Goal: Find contact information: Find contact information

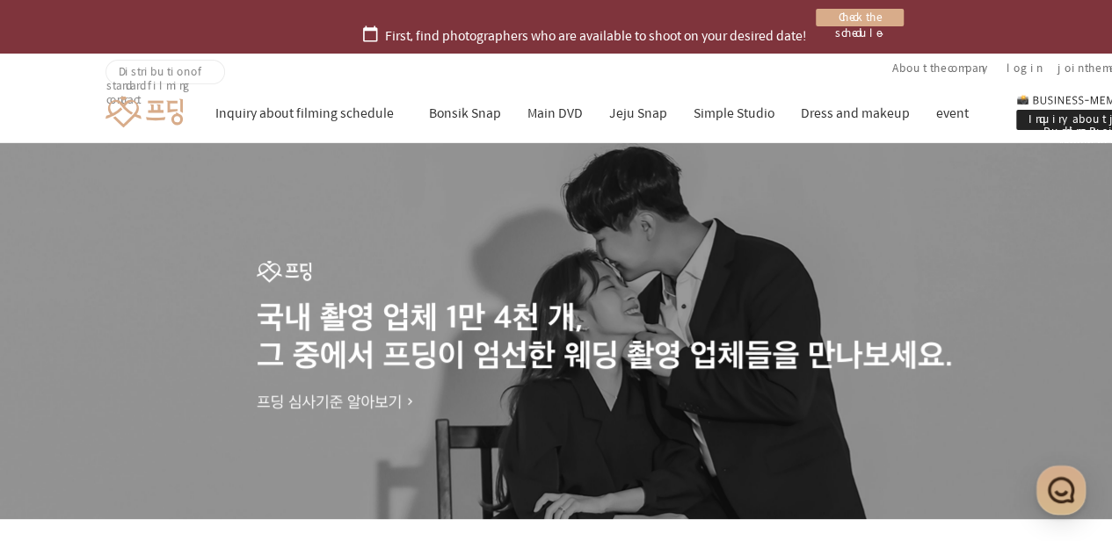
scroll to position [2503, 0]
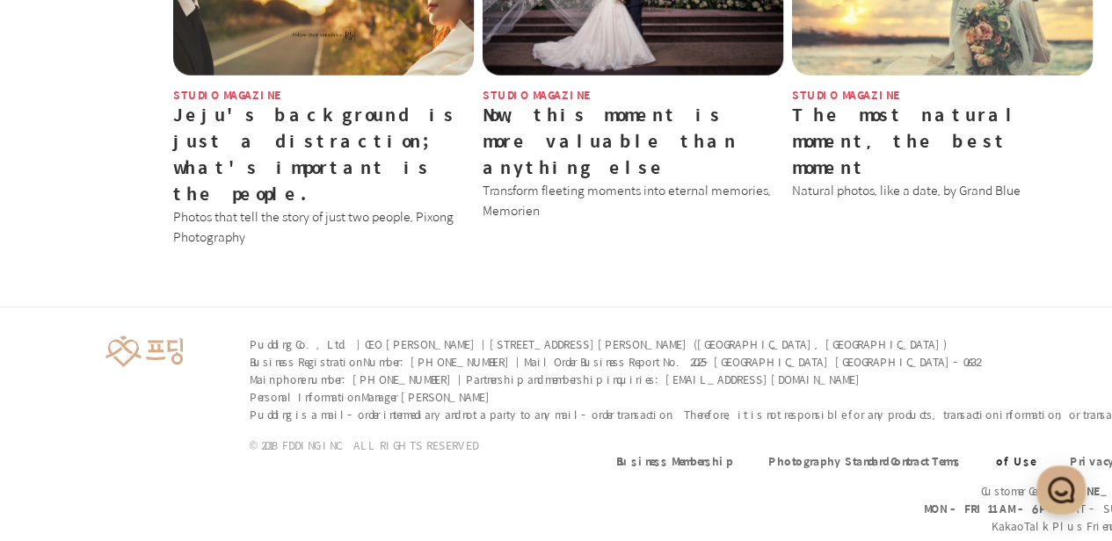
click at [1033, 454] on font "of Use" at bounding box center [1015, 462] width 39 height 16
click at [1095, 454] on font "Privacy Policy" at bounding box center [1115, 462] width 91 height 16
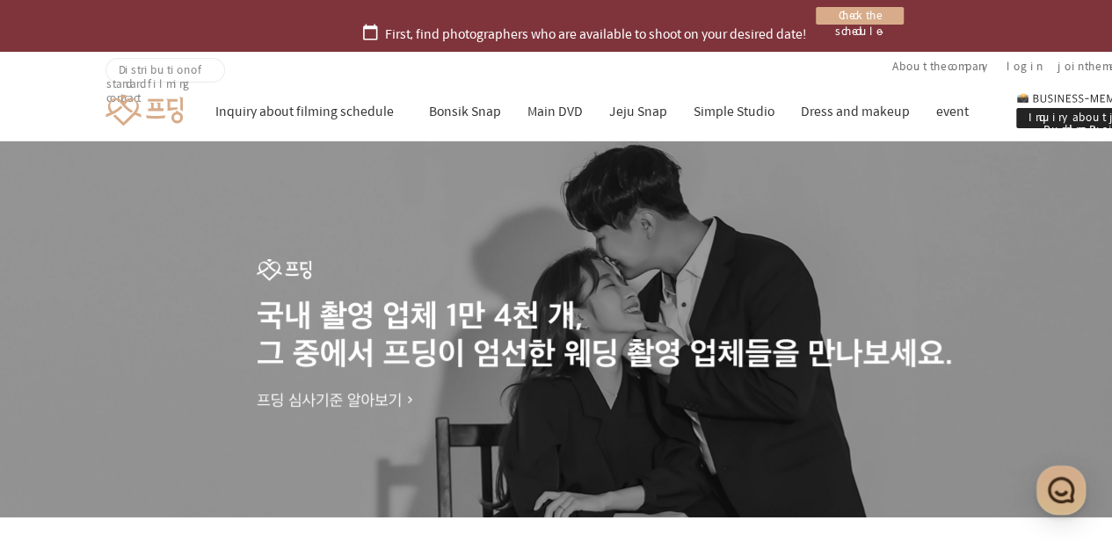
scroll to position [0, 0]
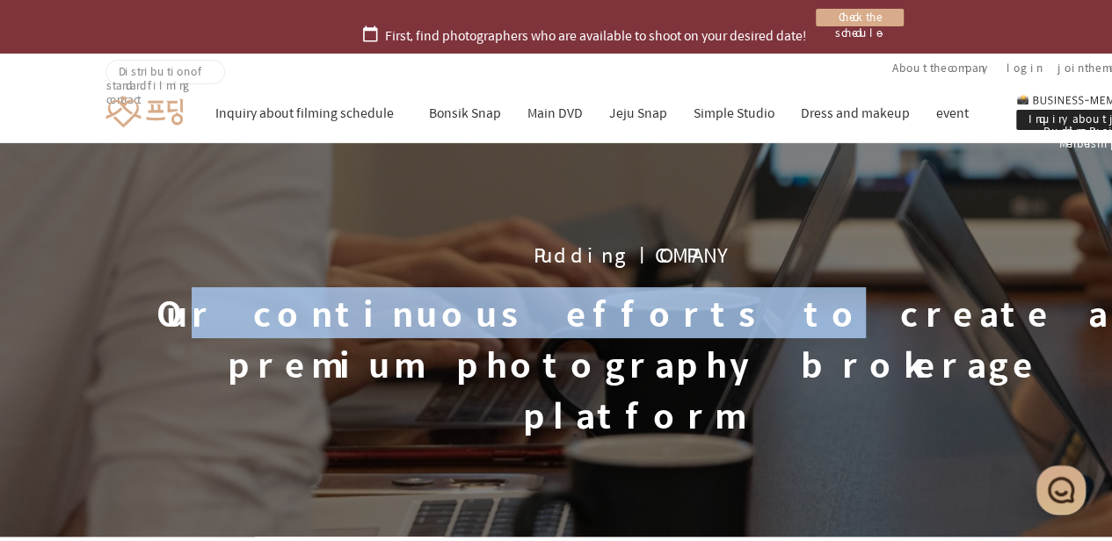
drag, startPoint x: 204, startPoint y: 316, endPoint x: 857, endPoint y: 307, distance: 653.1
click at [816, 310] on font "Our continuous efforts to create a premium photography brokerage platform" at bounding box center [632, 363] width 953 height 153
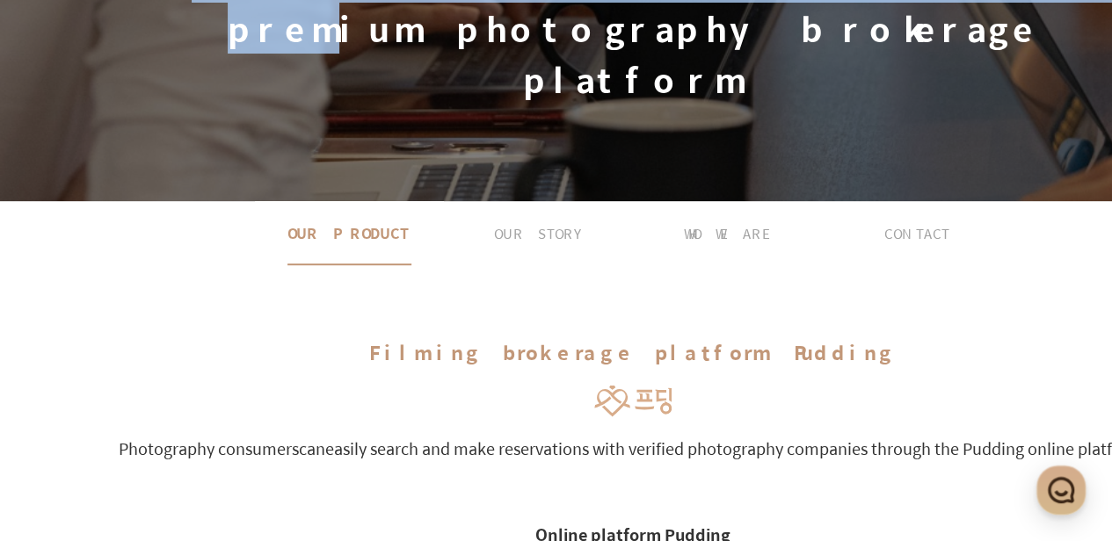
scroll to position [439, 0]
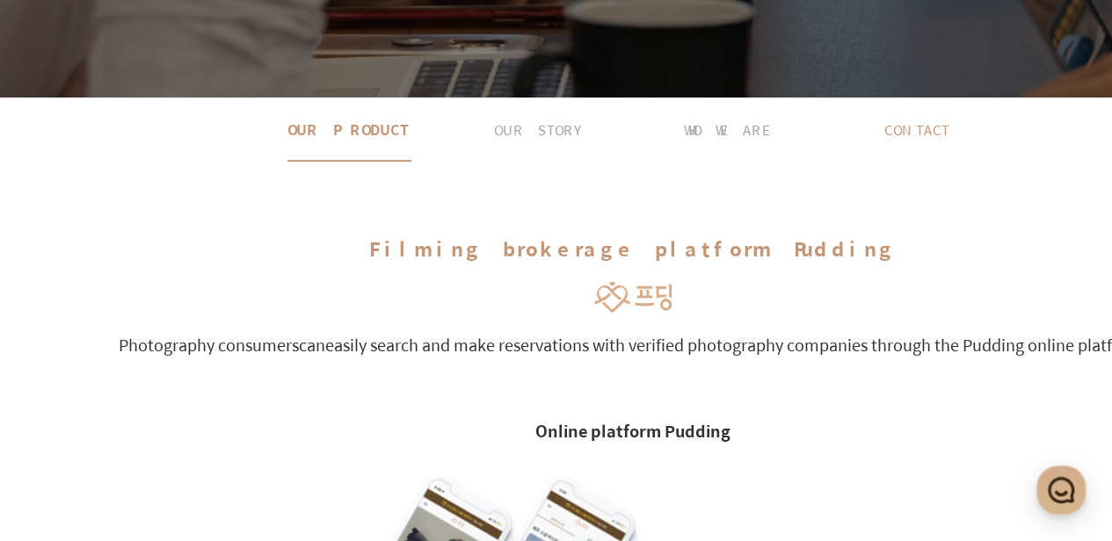
click at [920, 120] on font "CONTACT" at bounding box center [916, 130] width 65 height 20
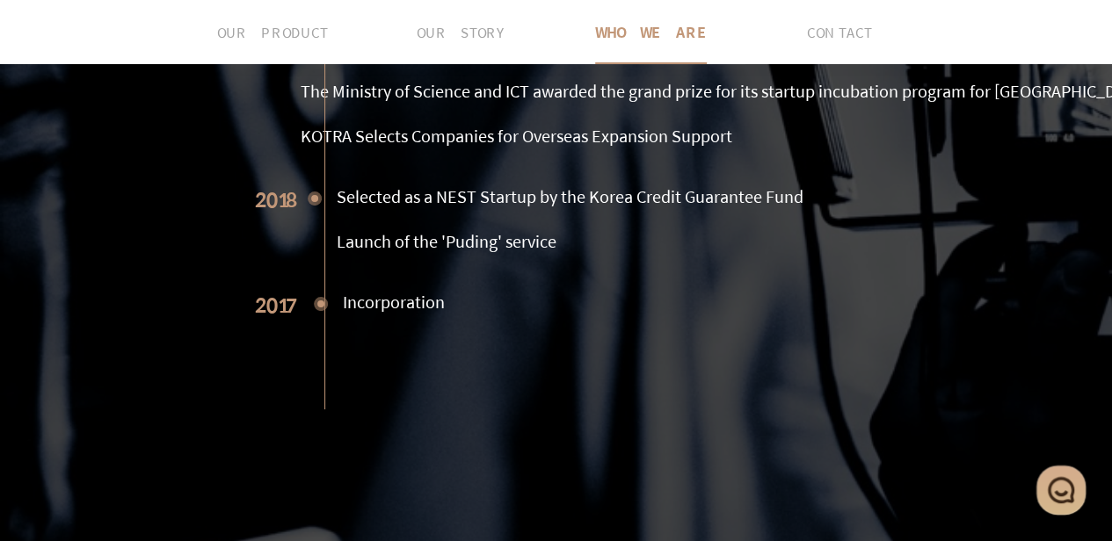
scroll to position [3732, 0]
